Goal: Find contact information: Find specific fact

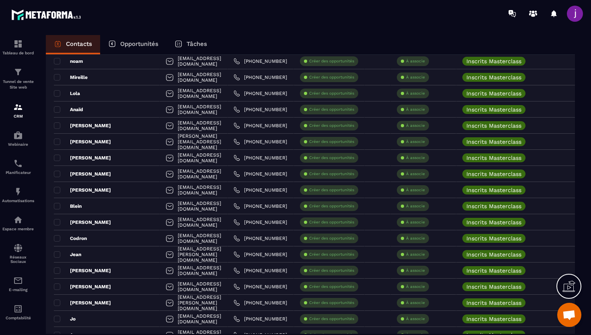
scroll to position [1038, 0]
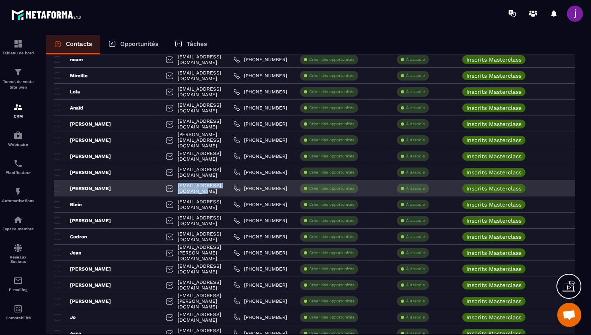
drag, startPoint x: 210, startPoint y: 188, endPoint x: 139, endPoint y: 189, distance: 71.2
click at [160, 189] on div "[EMAIL_ADDRESS][DOMAIN_NAME]" at bounding box center [194, 188] width 68 height 16
copy p "[EMAIL_ADDRESS][DOMAIN_NAME]"
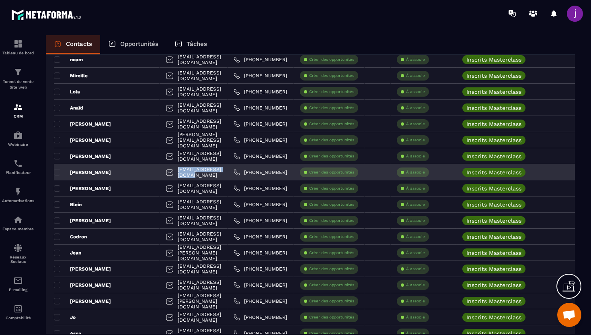
drag, startPoint x: 204, startPoint y: 173, endPoint x: 143, endPoint y: 171, distance: 60.8
click at [160, 171] on div "[EMAIL_ADDRESS][DOMAIN_NAME]" at bounding box center [194, 172] width 68 height 16
copy p "[EMAIL_ADDRESS][DOMAIN_NAME]"
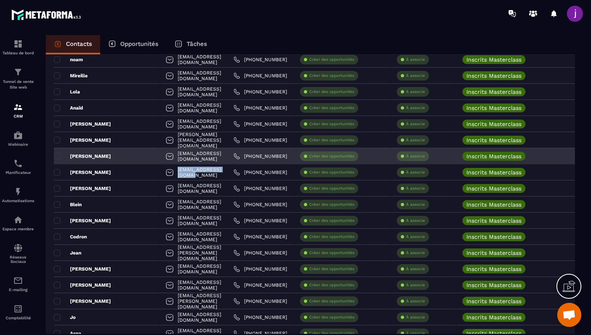
drag, startPoint x: 228, startPoint y: 156, endPoint x: 136, endPoint y: 152, distance: 92.2
click at [160, 152] on div "[EMAIL_ADDRESS][DOMAIN_NAME]" at bounding box center [194, 156] width 68 height 16
copy p "[EMAIL_ADDRESS][DOMAIN_NAME]"
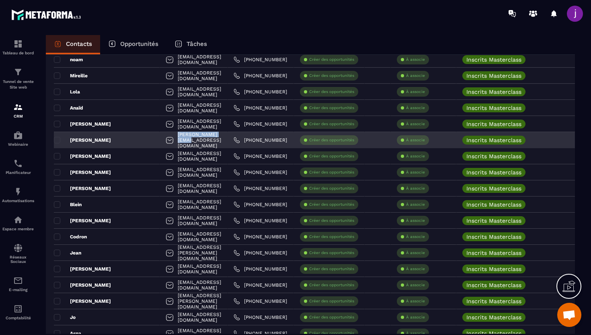
drag, startPoint x: 196, startPoint y: 141, endPoint x: 143, endPoint y: 140, distance: 53.1
click at [160, 140] on div "[PERSON_NAME][EMAIL_ADDRESS][DOMAIN_NAME]" at bounding box center [194, 140] width 68 height 16
copy p "[PERSON_NAME][EMAIL_ADDRESS][DOMAIN_NAME]"
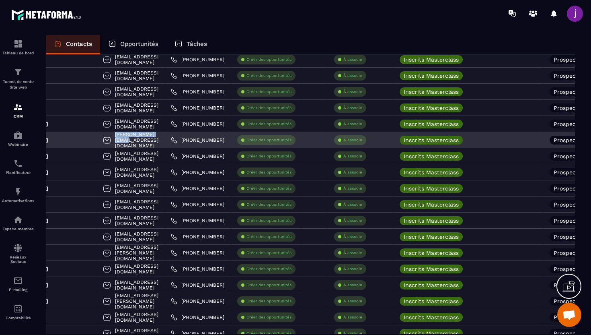
scroll to position [0, 200]
